Goal: Complete application form: Complete application form

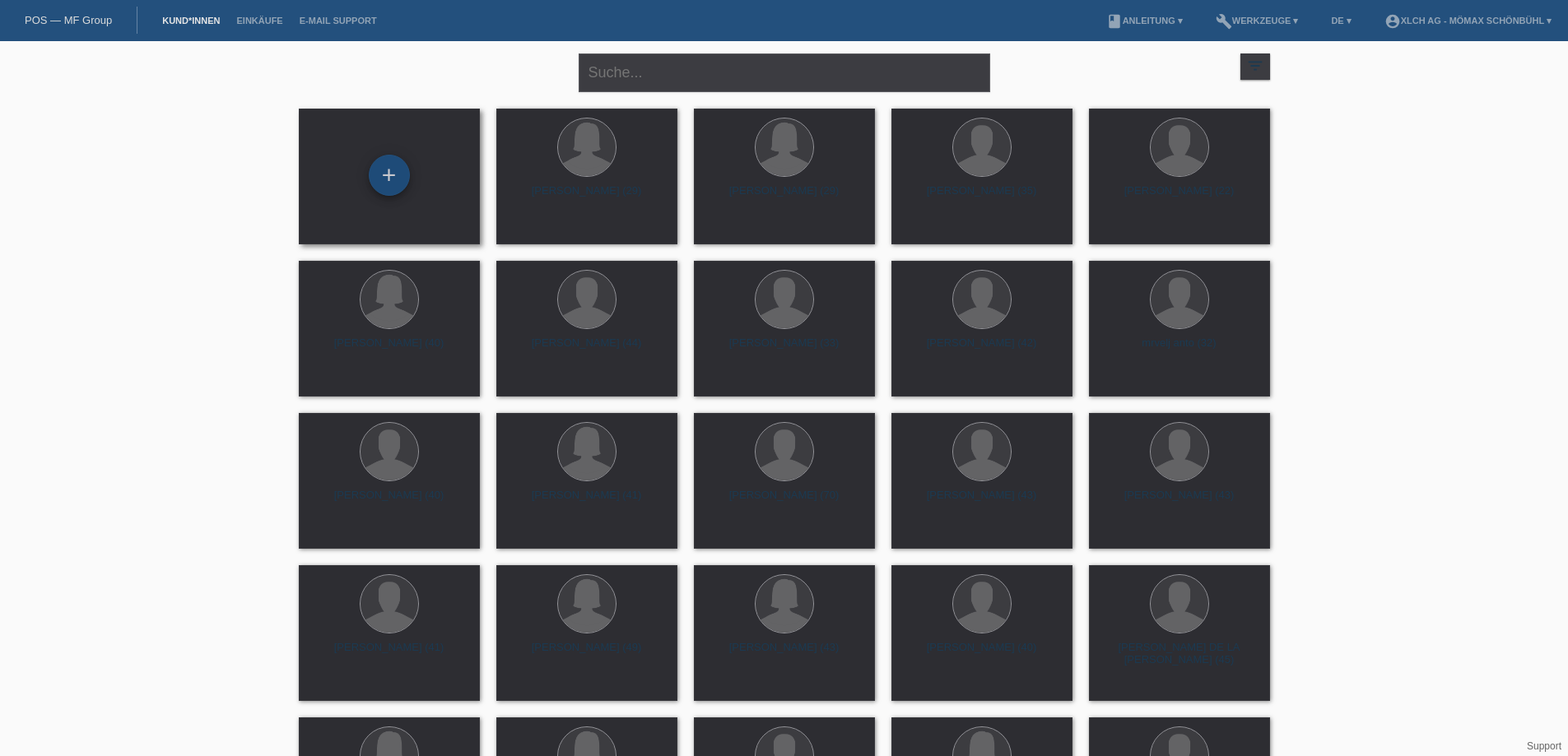
click at [395, 181] on div "+" at bounding box center [389, 175] width 41 height 41
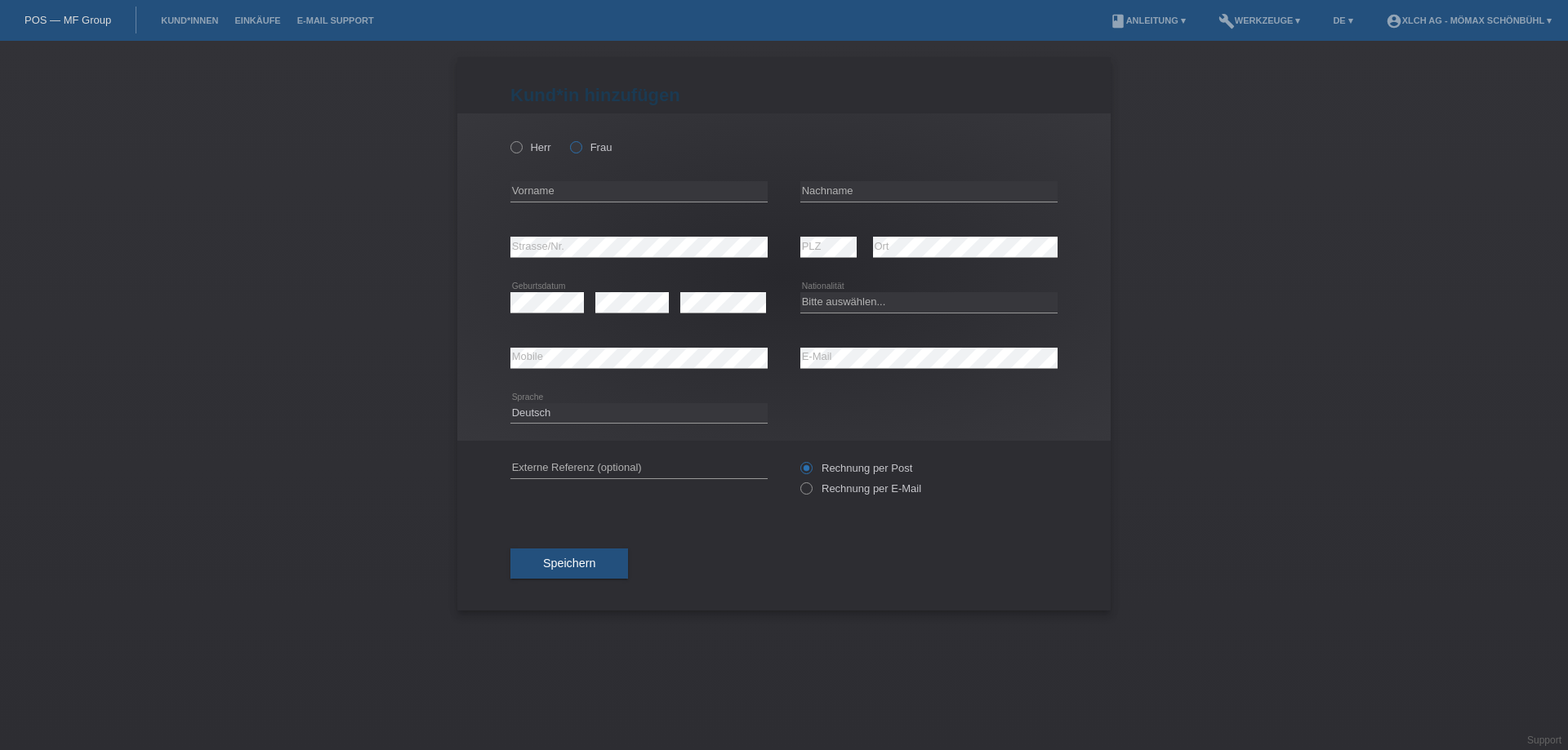
click at [582, 150] on label "Frau" at bounding box center [591, 147] width 42 height 12
click at [581, 150] on input "Frau" at bounding box center [575, 146] width 10 height 10
radio input "true"
click at [569, 194] on input "text" at bounding box center [638, 192] width 257 height 21
click at [515, 189] on input "remzije" at bounding box center [638, 192] width 257 height 21
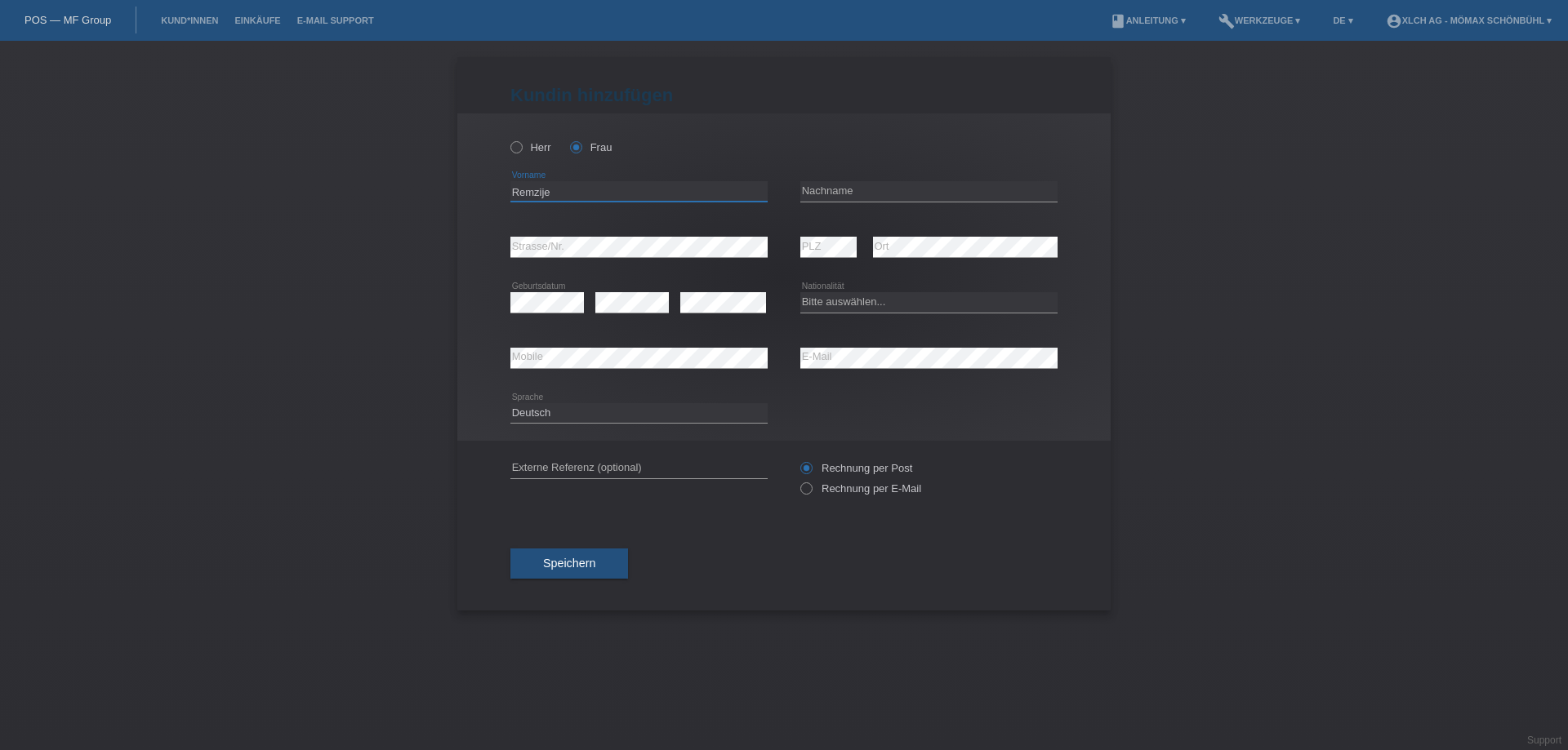
type input "Remzije"
click at [822, 191] on input "text" at bounding box center [929, 192] width 257 height 21
type input "Ibrahimi"
click at [837, 303] on select "Bitte auswählen... Schweiz Deutschland Liechtenstein Österreich ------------ Af…" at bounding box center [929, 302] width 257 height 20
select select "XK"
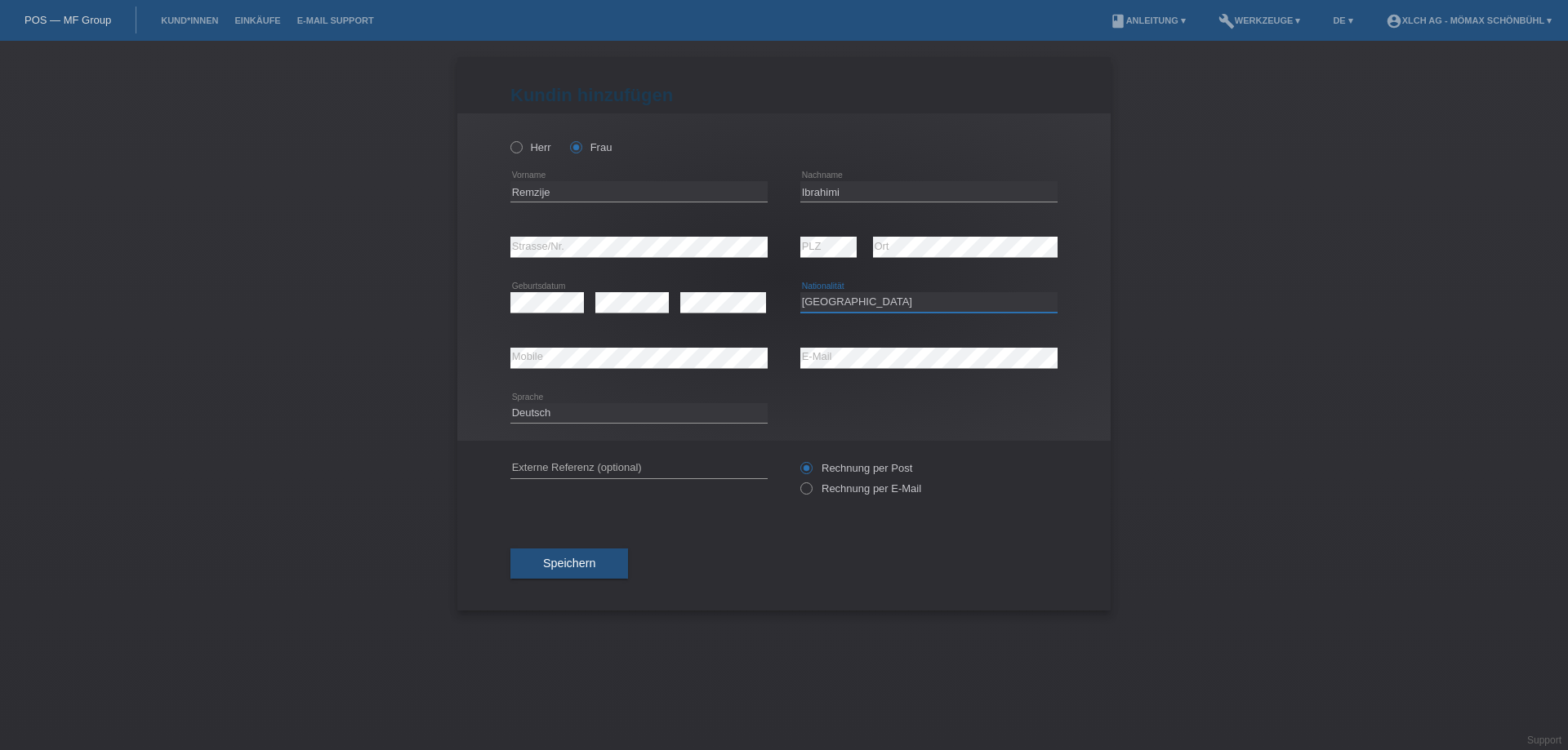
click at [801, 292] on select "Bitte auswählen... Schweiz Deutschland Liechtenstein Österreich ------------ Af…" at bounding box center [929, 302] width 257 height 20
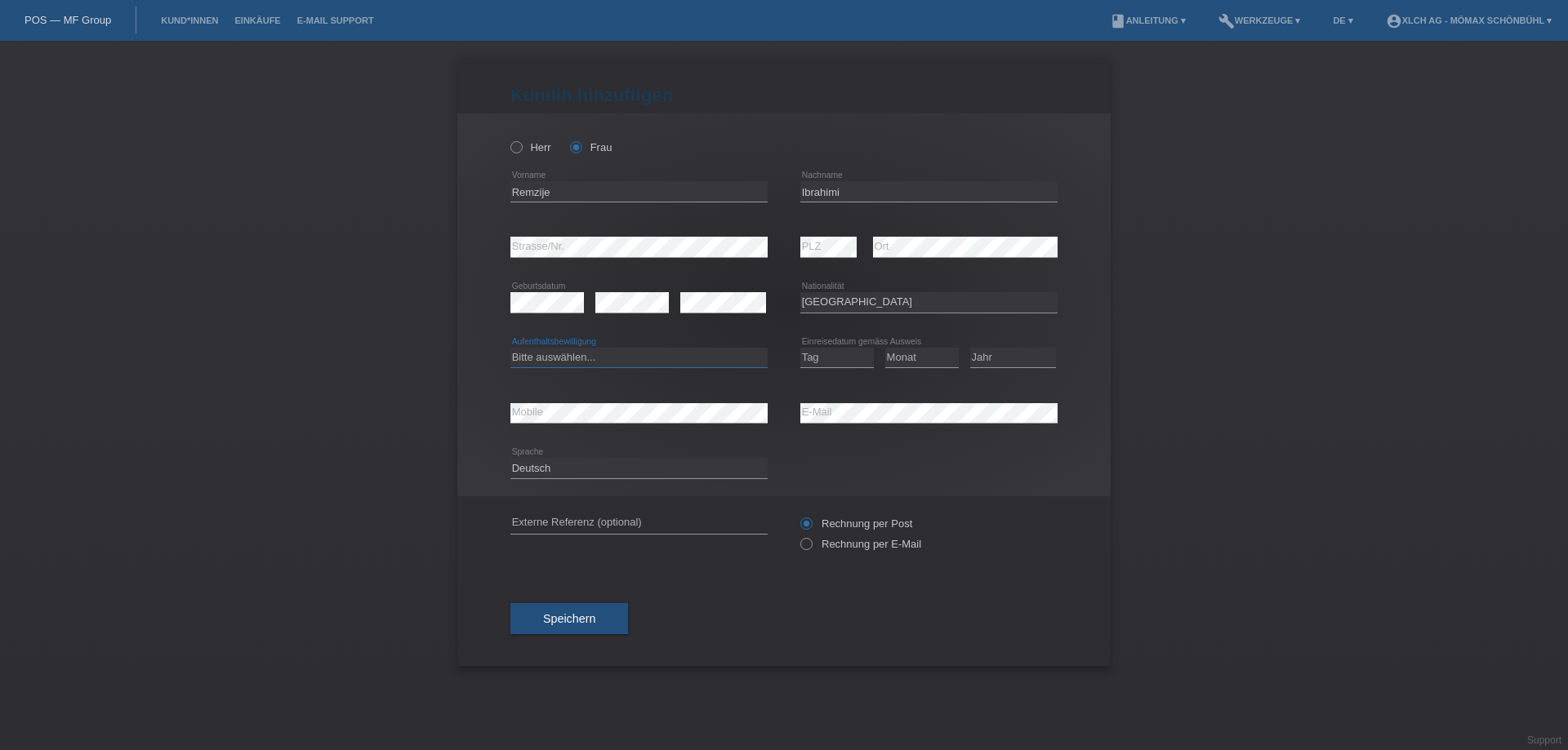
click at [662, 362] on select "Bitte auswählen... C B B - Flüchtlingsstatus Andere" at bounding box center [638, 357] width 257 height 20
select select "C"
click at [510, 348] on select "Bitte auswählen... C B B - Flüchtlingsstatus Andere" at bounding box center [638, 357] width 257 height 20
click at [839, 355] on select "Tag 01 02 03 04 05 06 07 08 09 10 11" at bounding box center [837, 357] width 73 height 20
select select "31"
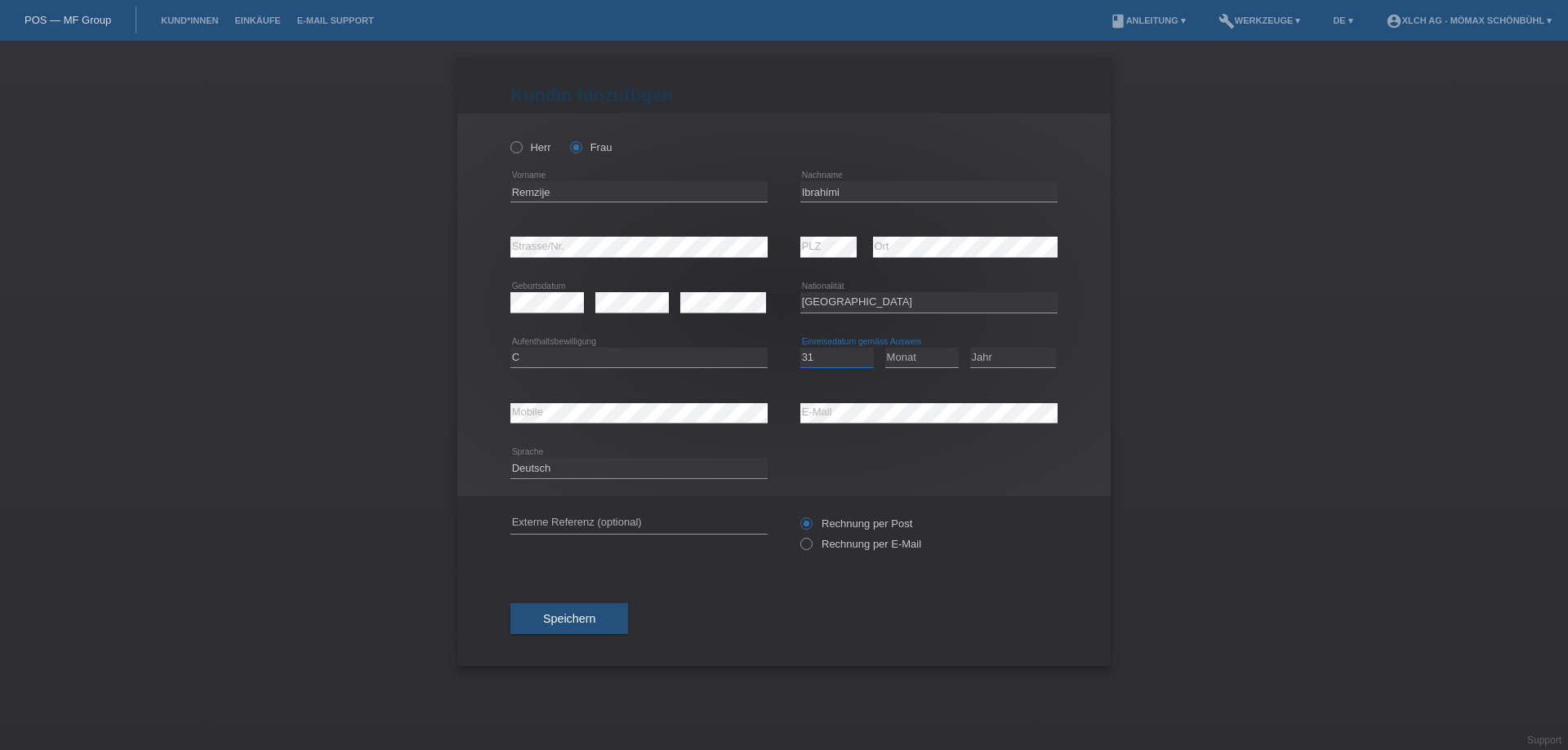
click at [801, 348] on select "Tag 01 02 03 04 05 06 07 08 09 10 11" at bounding box center [837, 357] width 73 height 20
click at [924, 356] on select "Monat 01 02 03 04 05 06 07 08 09 10 11" at bounding box center [921, 357] width 73 height 20
select select "12"
click at [885, 348] on select "Monat 01 02 03 04 05 06 07 08 09 10 11" at bounding box center [921, 357] width 73 height 20
click at [994, 358] on select "Jahr 2025 2024 2023 2022 2021 2020 2019 2018 2017 2016 2015 2014 2013 2012 2011…" at bounding box center [1013, 357] width 85 height 20
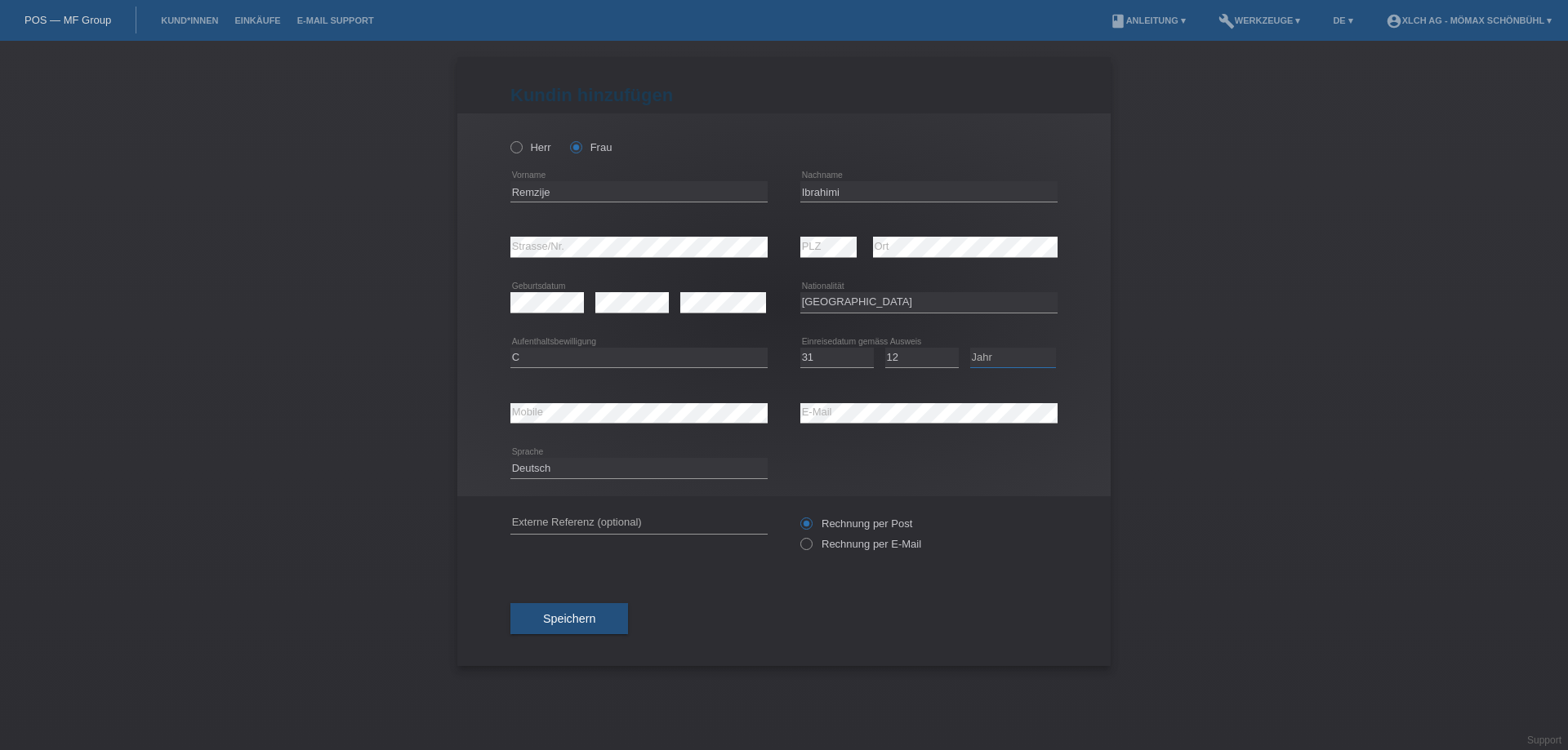
select select "1991"
click at [970, 348] on select "Jahr 2025 2024 2023 2022 2021 2020 2019 2018 2017 2016 2015 2014 2013 2012 2011…" at bounding box center [1013, 357] width 85 height 20
click at [828, 472] on div "Deutsch Français Italiano English error Sprache" at bounding box center [784, 468] width 547 height 56
click at [812, 548] on label "Rechnung per E-Mail" at bounding box center [860, 543] width 120 height 12
click at [798, 536] on icon at bounding box center [798, 536] width 0 height 0
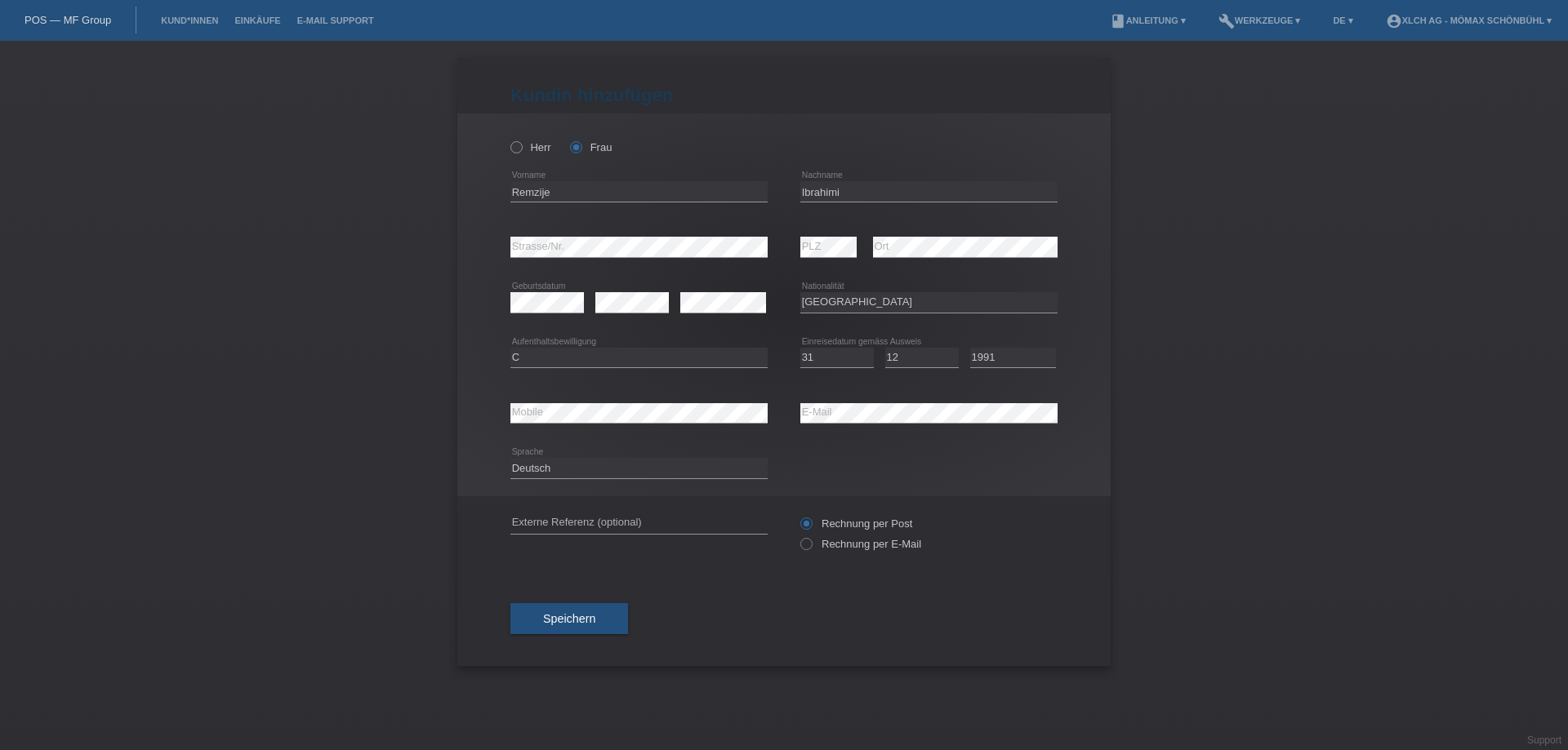
click at [798, 536] on icon at bounding box center [798, 536] width 0 height 0
click at [699, 519] on input "text" at bounding box center [638, 523] width 257 height 21
click at [798, 536] on icon at bounding box center [798, 536] width 0 height 0
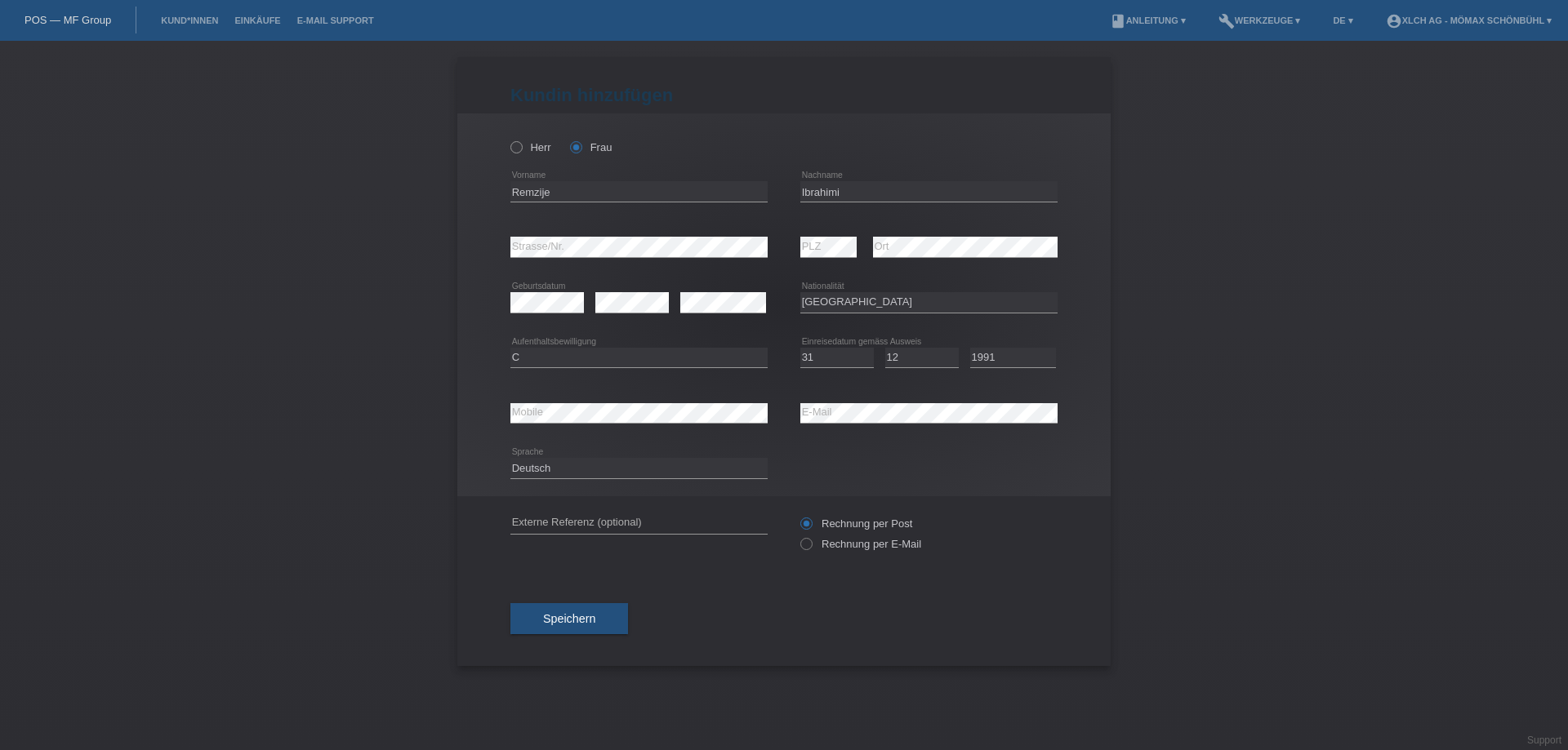
click at [798, 536] on icon at bounding box center [798, 536] width 0 height 0
click at [587, 624] on span "Speichern" at bounding box center [568, 619] width 52 height 13
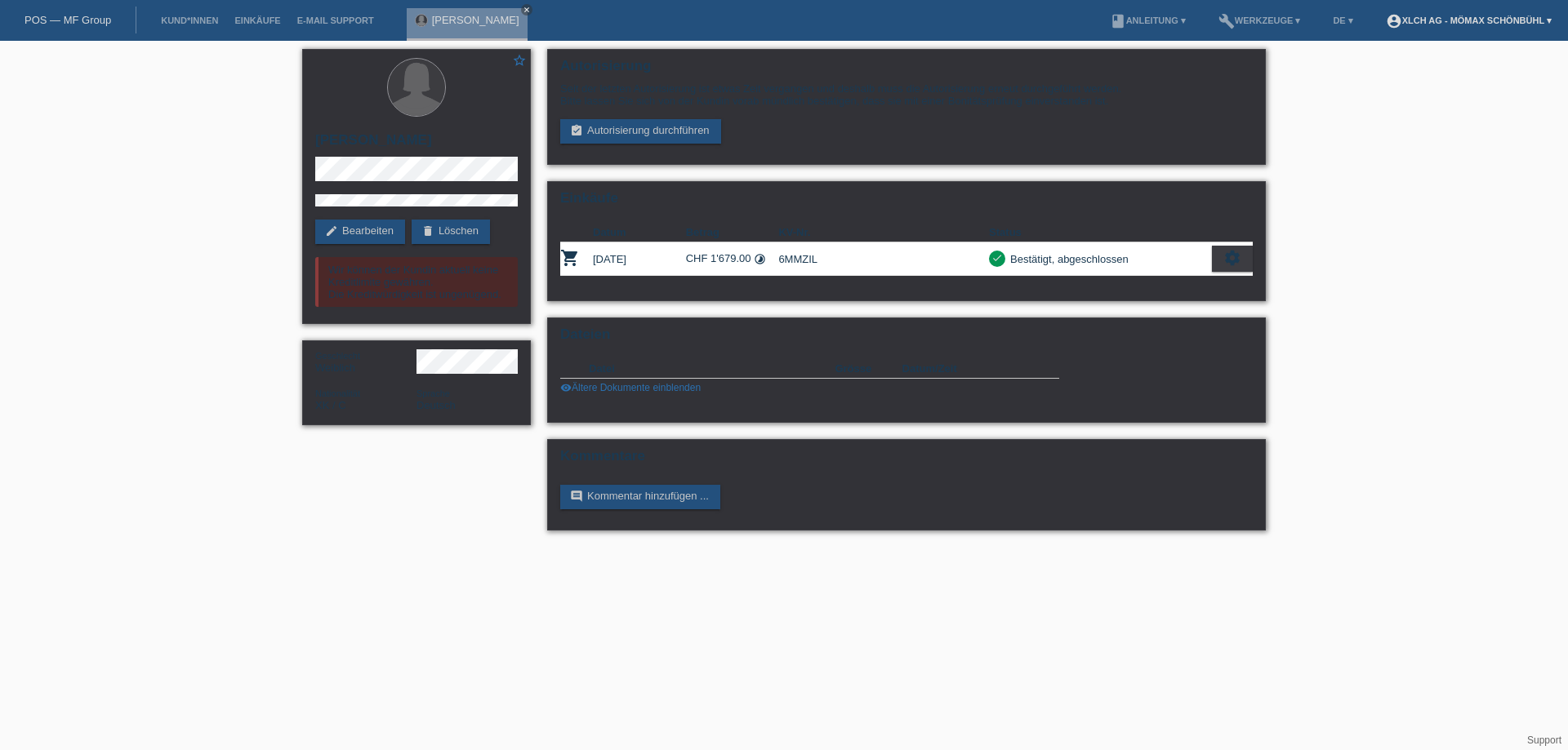
click at [1485, 21] on link "account_circle XLCH AG - Mömax Schönbühl ▾" at bounding box center [1468, 20] width 182 height 9
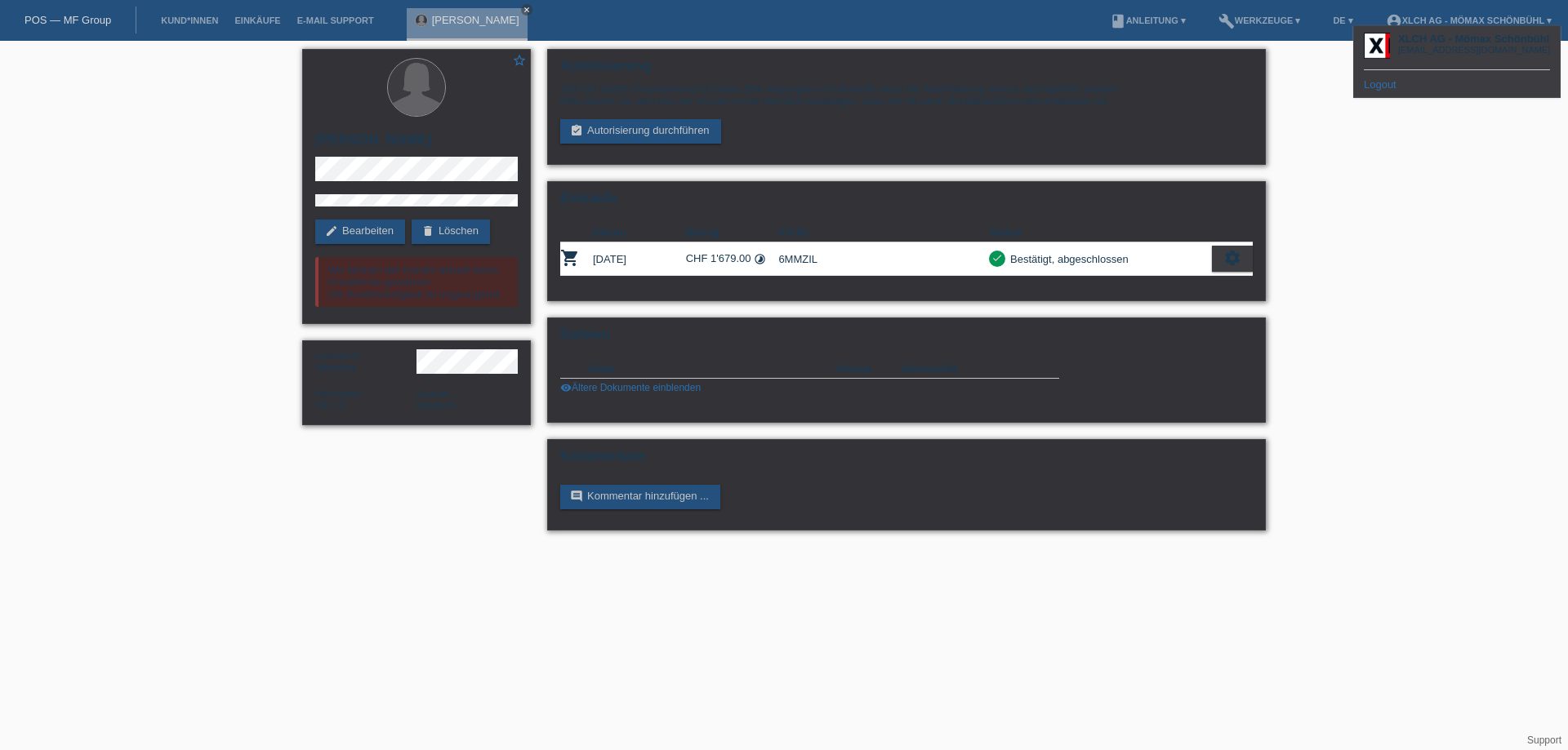
click at [1386, 91] on div "XLCH AG - Mömax Schönbühl fil.6m@moemax.ch Logout" at bounding box center [1456, 62] width 208 height 73
click at [1380, 86] on link "Logout" at bounding box center [1380, 84] width 32 height 12
